Goal: Task Accomplishment & Management: Use online tool/utility

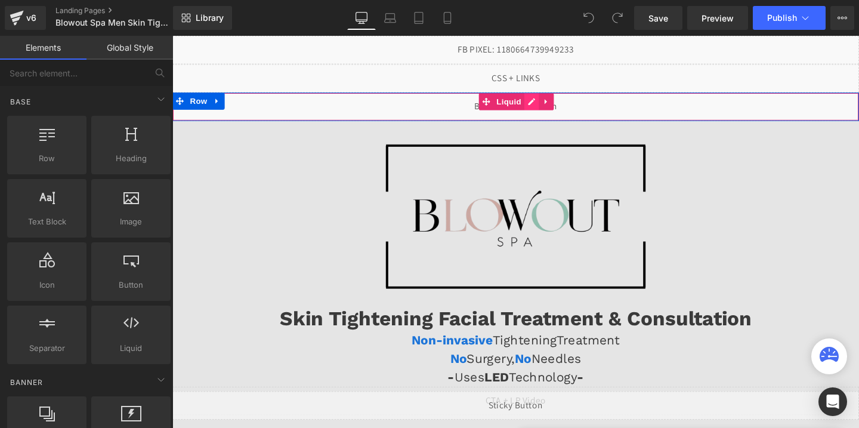
click at [554, 106] on div "Liquid" at bounding box center [533, 110] width 722 height 30
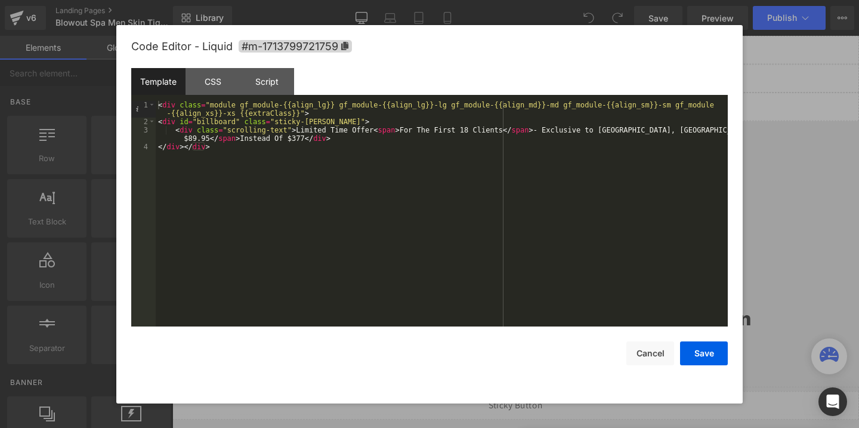
click at [191, 137] on div "< div class = "module gf_module-{{align_lg}} gf_module-{{align_lg}}-lg gf_modul…" at bounding box center [442, 226] width 572 height 251
click at [698, 362] on button "Save" at bounding box center [704, 353] width 48 height 24
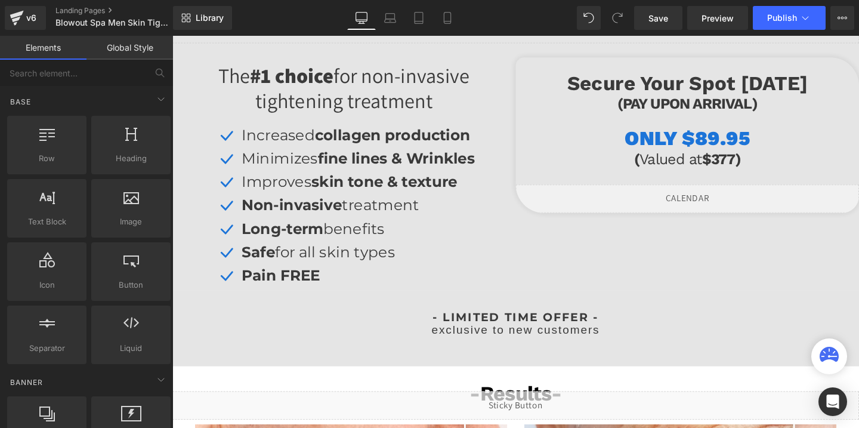
scroll to position [424, 0]
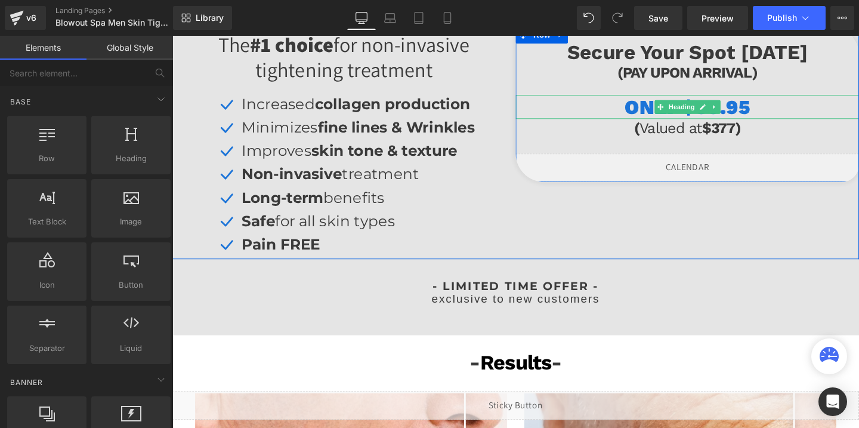
click at [765, 107] on span "ONLY $89.95" at bounding box center [714, 110] width 132 height 25
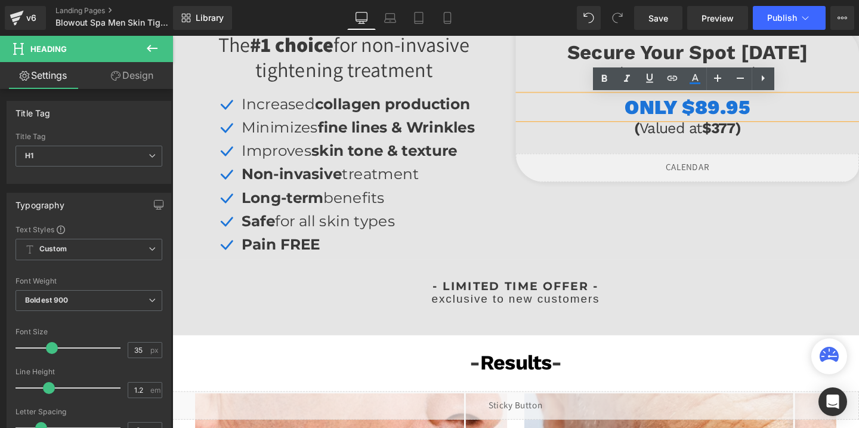
click at [729, 109] on span "ONLY $89.95" at bounding box center [714, 110] width 132 height 25
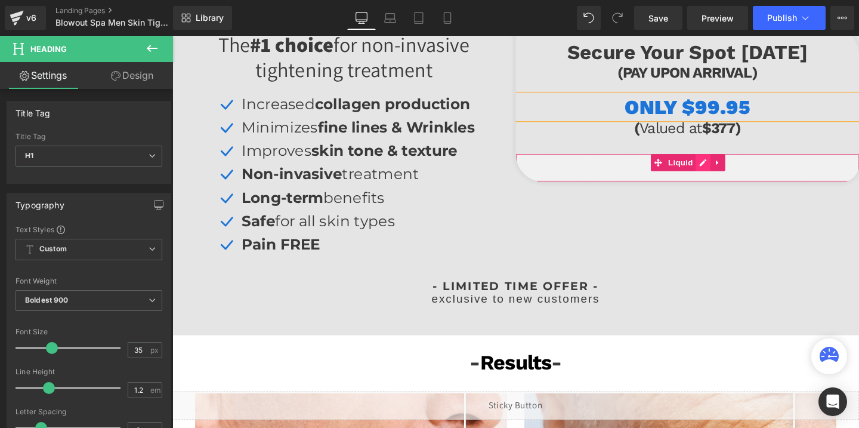
click at [732, 172] on div "Liquid" at bounding box center [714, 174] width 361 height 30
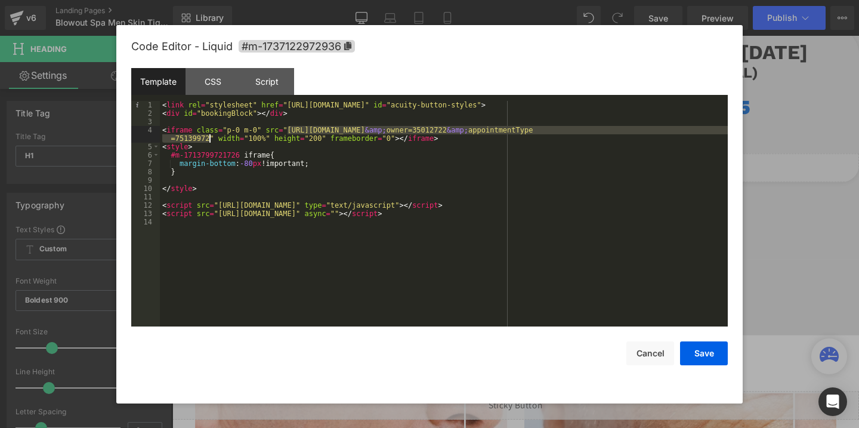
drag, startPoint x: 288, startPoint y: 129, endPoint x: 209, endPoint y: 136, distance: 78.5
click at [209, 136] on div "< link rel = "stylesheet" href = "https://embed.acuityscheduling.com/embed/butt…" at bounding box center [444, 222] width 568 height 242
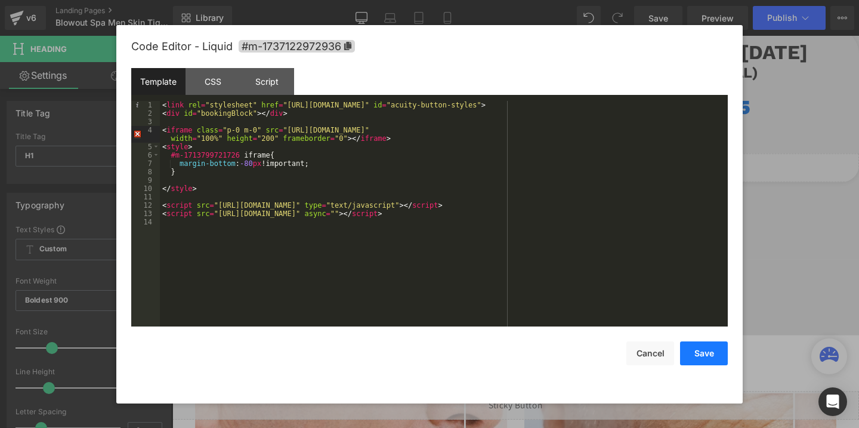
click at [704, 351] on button "Save" at bounding box center [704, 353] width 48 height 24
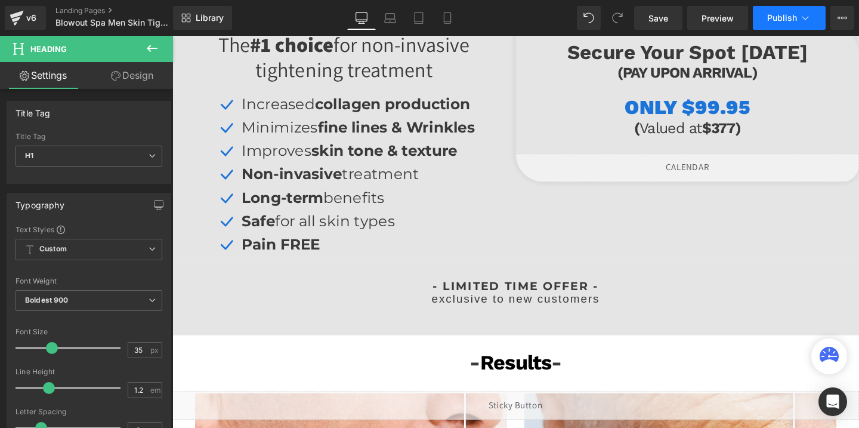
click at [770, 22] on span "Publish" at bounding box center [782, 18] width 30 height 10
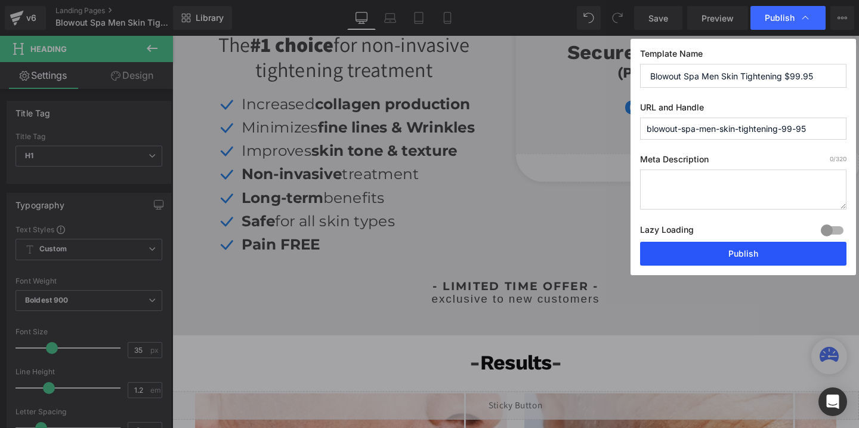
click at [713, 255] on button "Publish" at bounding box center [743, 254] width 206 height 24
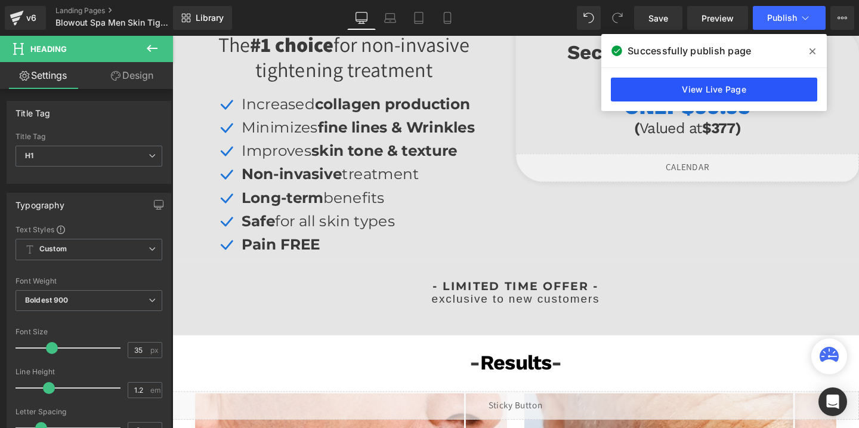
click at [662, 90] on link "View Live Page" at bounding box center [714, 90] width 206 height 24
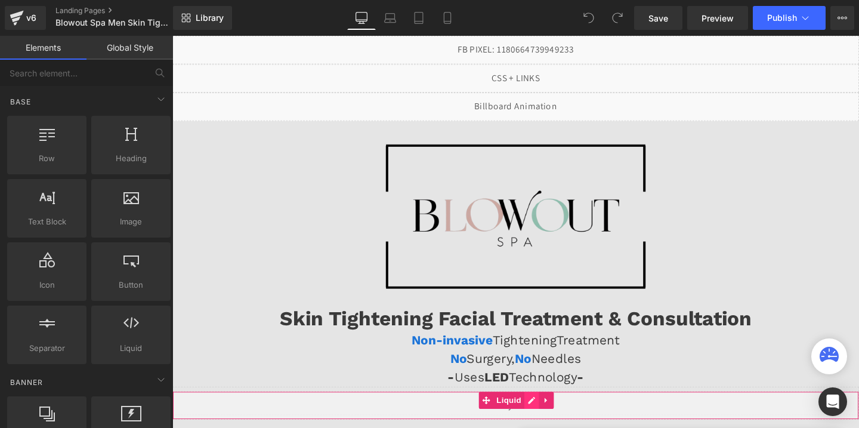
click at [547, 422] on div "Liquid" at bounding box center [533, 424] width 722 height 30
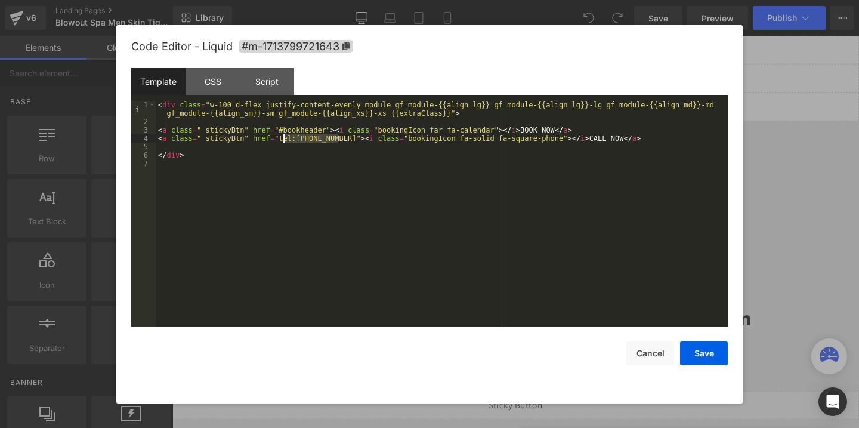
drag, startPoint x: 340, startPoint y: 140, endPoint x: 281, endPoint y: 140, distance: 58.5
click at [281, 140] on div "< div class = "w-100 d-flex justify-content-evenly module gf_module-{{align_lg}…" at bounding box center [442, 226] width 572 height 251
click at [338, 139] on div "< div class = "w-100 d-flex justify-content-evenly module gf_module-{{align_lg}…" at bounding box center [442, 226] width 572 height 251
drag, startPoint x: 338, startPoint y: 139, endPoint x: 297, endPoint y: 140, distance: 41.2
click at [297, 140] on div "< div class = "w-100 d-flex justify-content-evenly module gf_module-{{align_lg}…" at bounding box center [442, 226] width 572 height 251
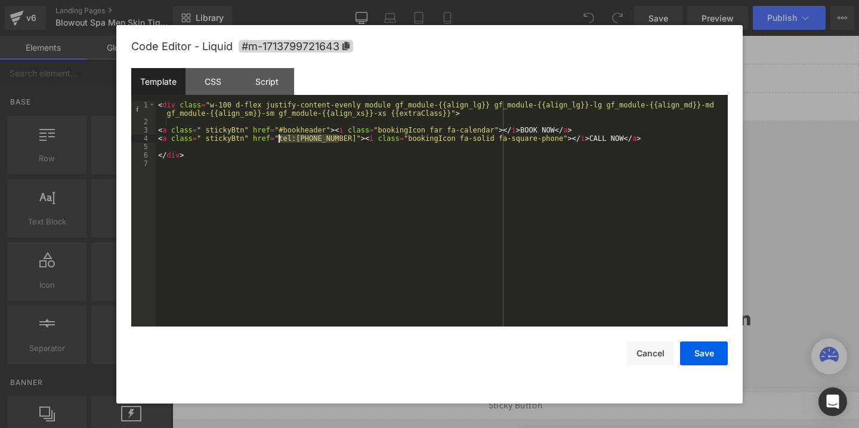
drag, startPoint x: 338, startPoint y: 138, endPoint x: 279, endPoint y: 140, distance: 58.5
click at [279, 140] on div "< div class = "w-100 d-flex justify-content-evenly module gf_module-{{align_lg}…" at bounding box center [442, 226] width 572 height 251
click at [699, 346] on button "Save" at bounding box center [704, 353] width 48 height 24
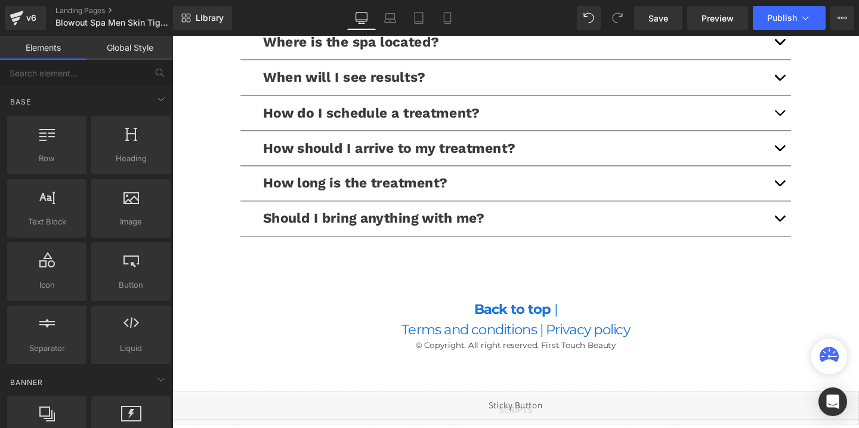
scroll to position [2669, 0]
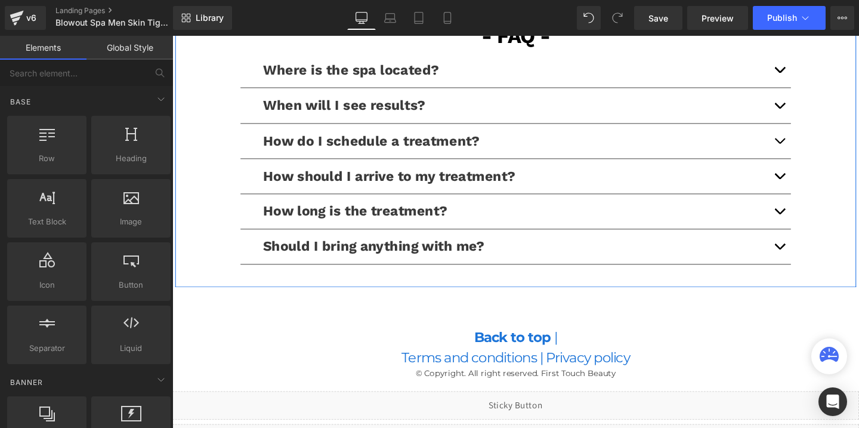
click at [808, 146] on button "button" at bounding box center [811, 146] width 24 height 36
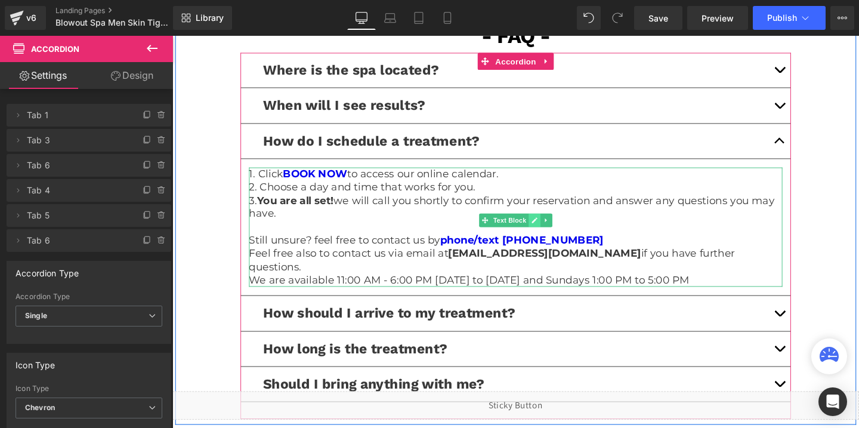
click at [551, 230] on icon at bounding box center [553, 230] width 6 height 6
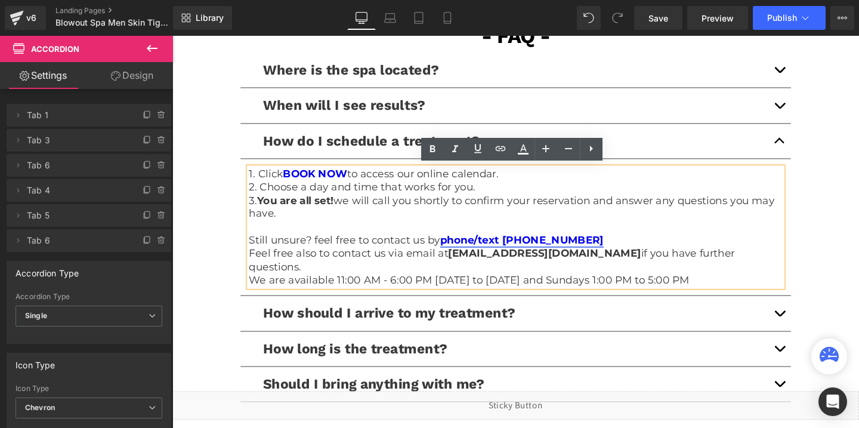
click at [582, 247] on link "phone/text [PHONE_NUMBER]" at bounding box center [540, 250] width 172 height 13
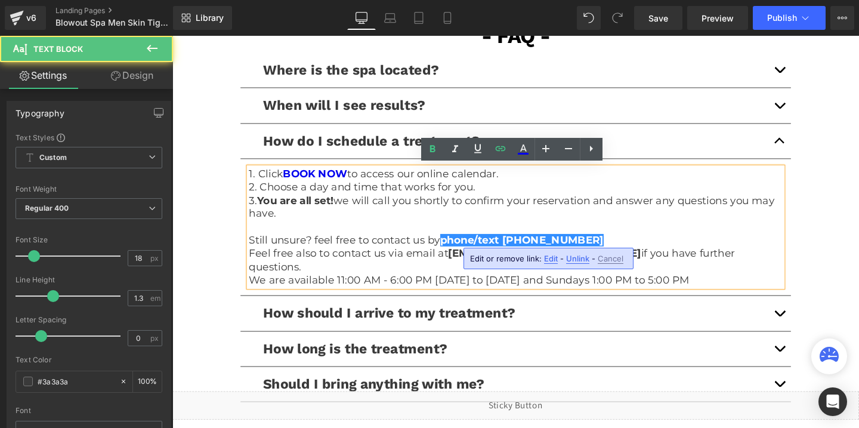
click at [550, 257] on span "Edit" at bounding box center [551, 259] width 14 height 10
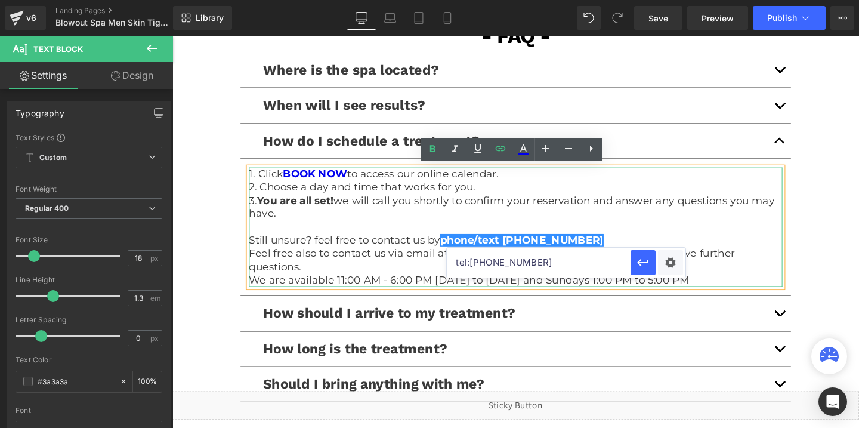
drag, startPoint x: 707, startPoint y: 301, endPoint x: 442, endPoint y: 277, distance: 266.6
paste input "4043013539"
type input "tel:[PHONE_NUMBER]"
click at [545, 247] on link "phone/text [PHONE_NUMBER]" at bounding box center [540, 250] width 172 height 13
click at [642, 263] on icon "button" at bounding box center [642, 263] width 11 height 7
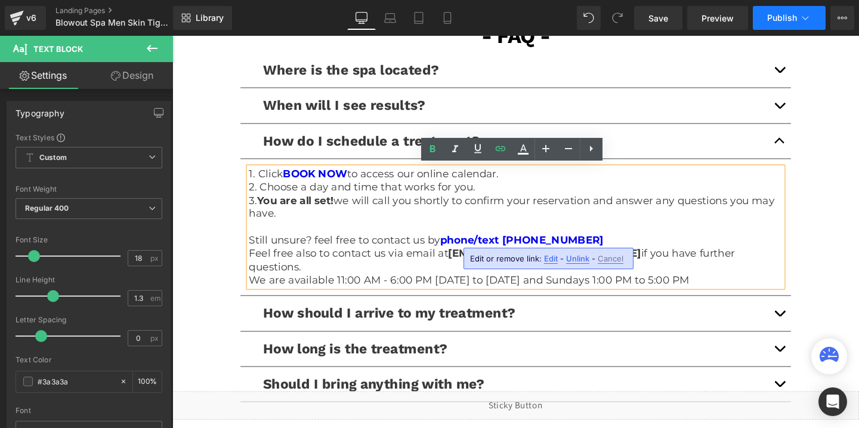
click at [780, 25] on button "Publish" at bounding box center [789, 18] width 73 height 24
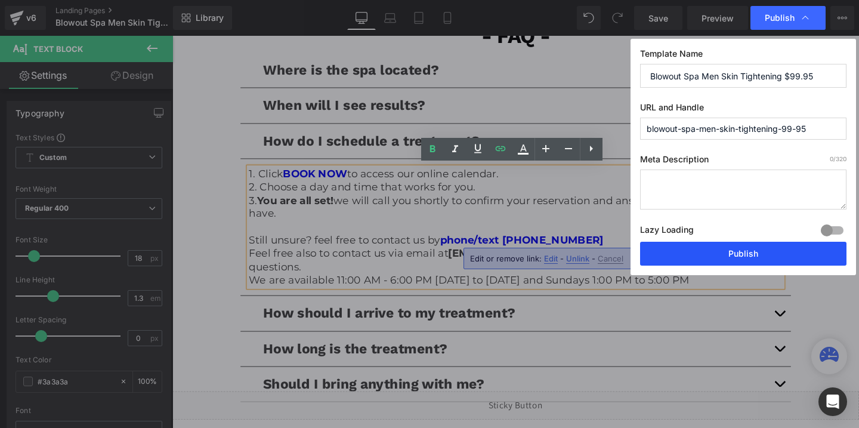
click at [701, 246] on button "Publish" at bounding box center [743, 254] width 206 height 24
